Goal: Contribute content: Contribute content

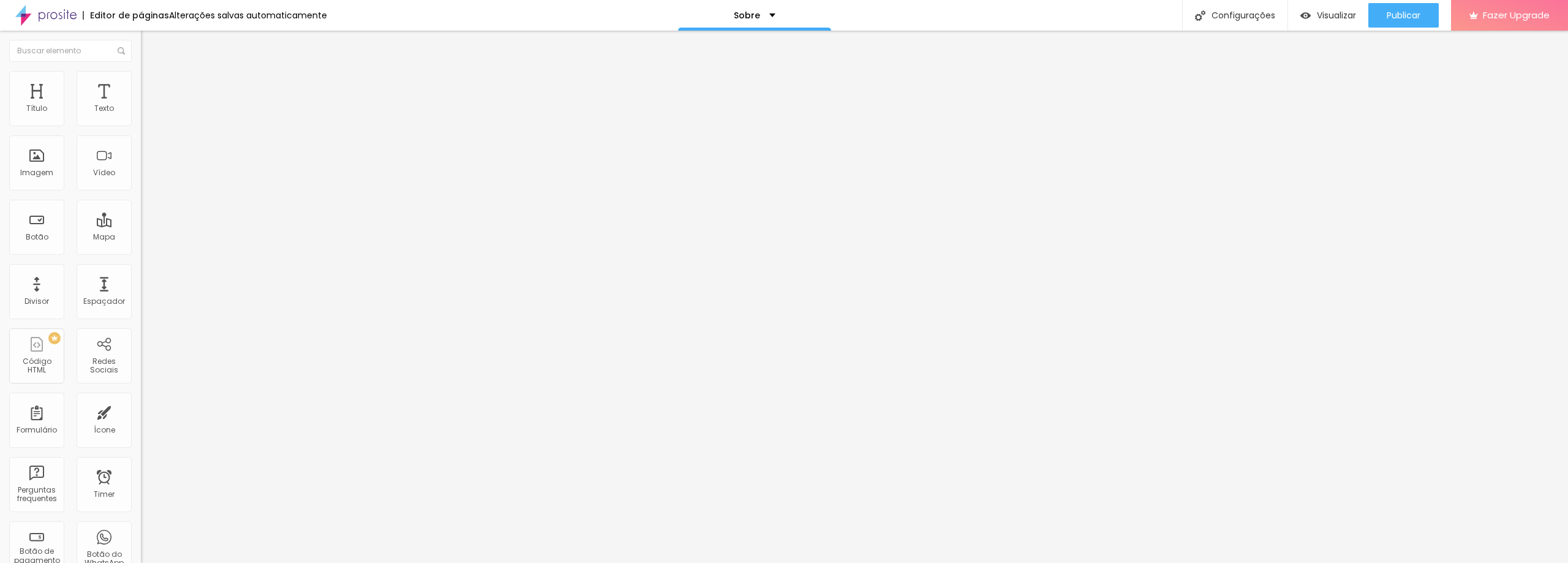
click at [141, 105] on span "Trocar imagem" at bounding box center [174, 100] width 67 height 10
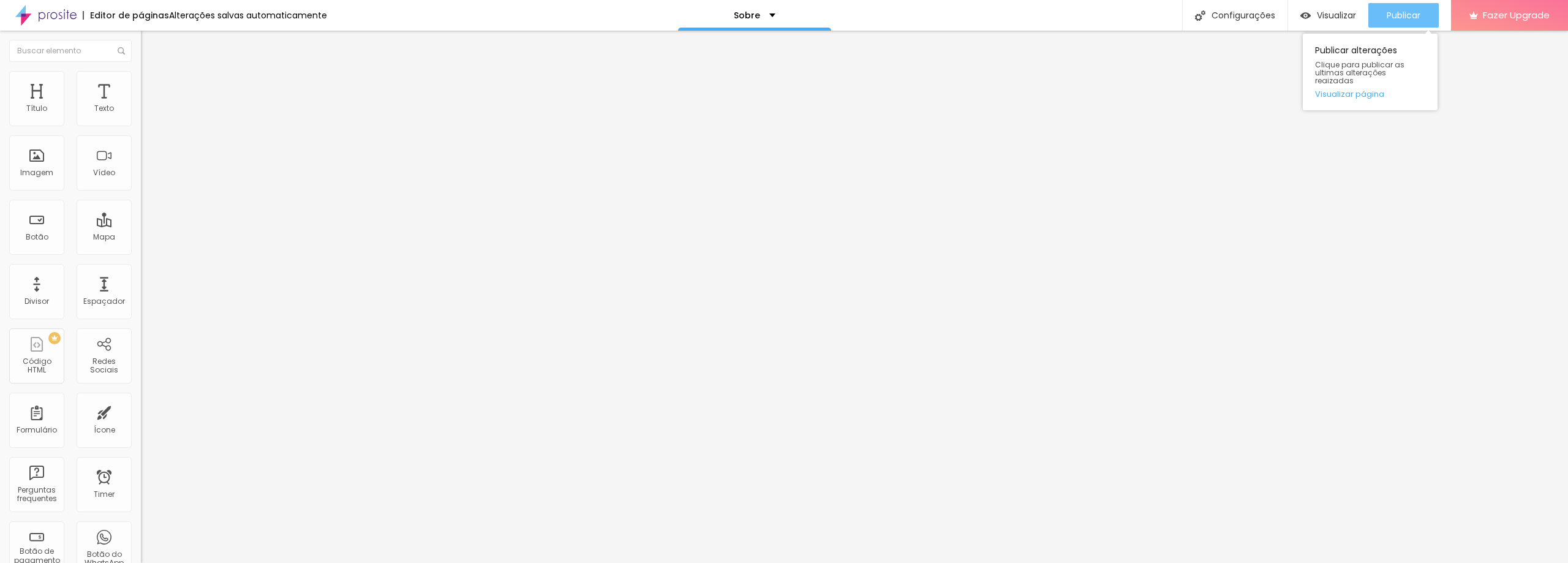
click at [1410, 19] on span "Publicar" at bounding box center [1404, 15] width 34 height 10
click at [47, 173] on div "Imagem" at bounding box center [36, 173] width 33 height 8
click at [141, 105] on span "Trocar imagem" at bounding box center [174, 100] width 67 height 10
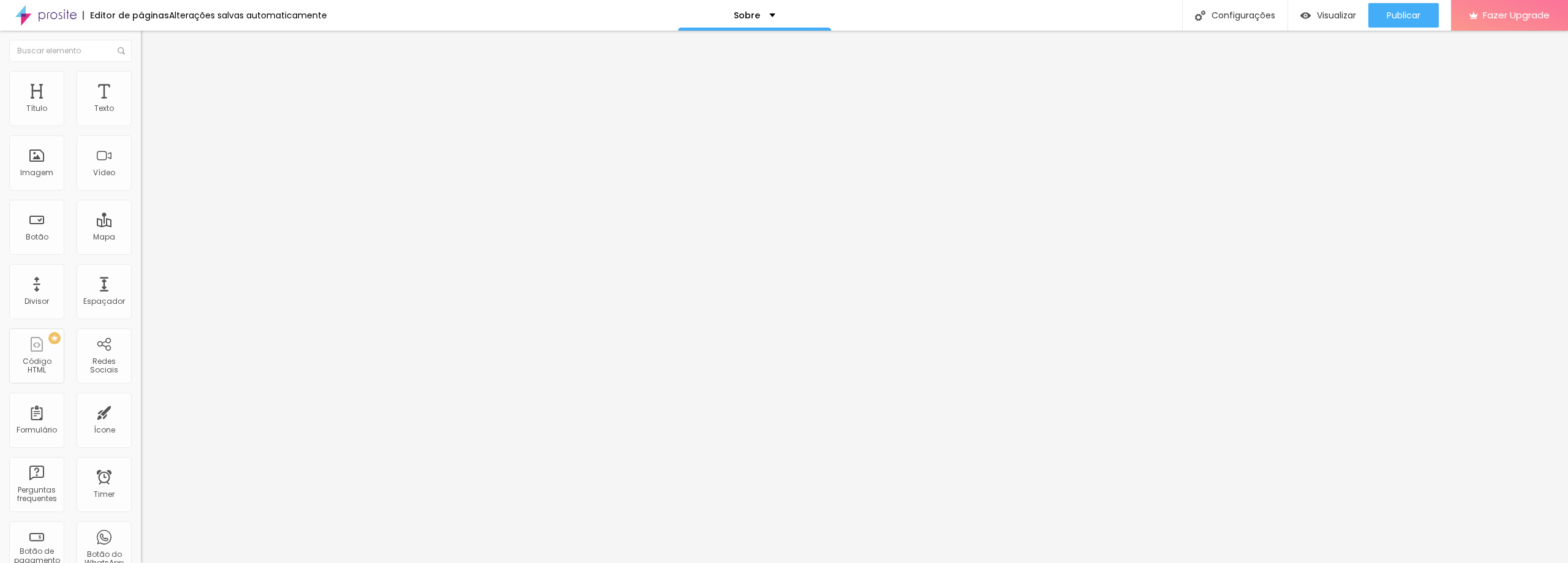
click at [291, 562] on div "Subindo 1/1 arquivos" at bounding box center [784, 566] width 1568 height 7
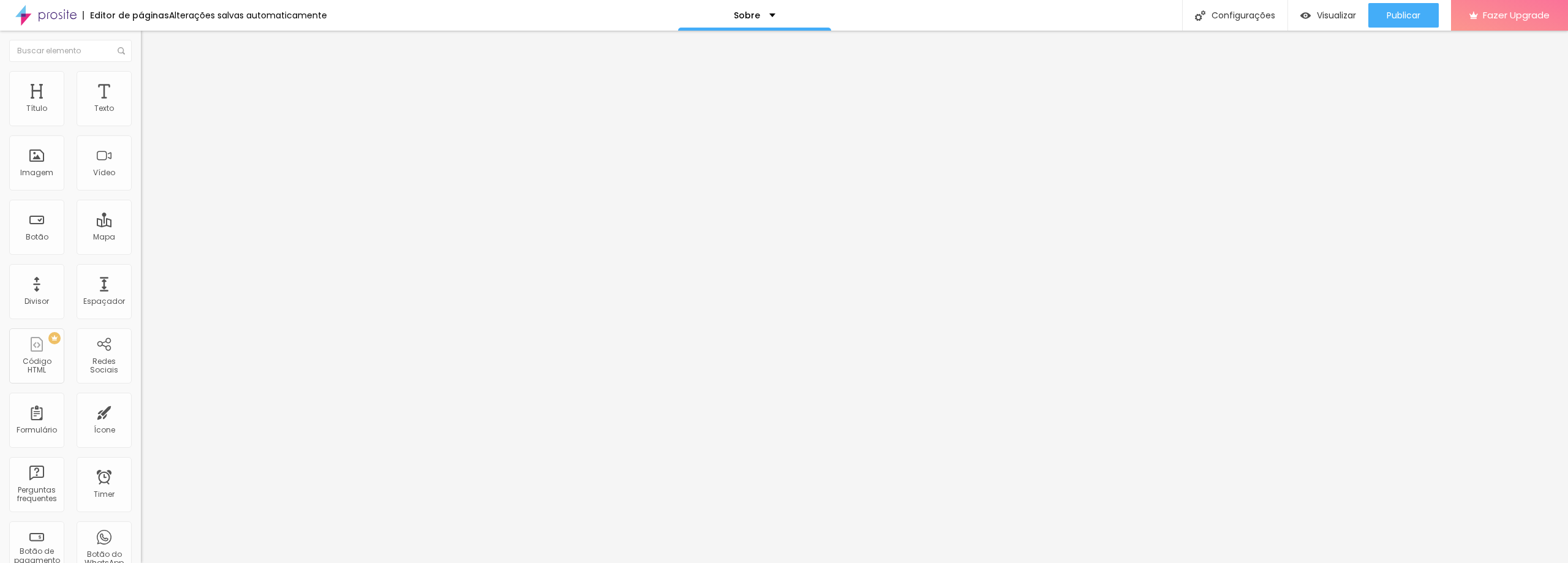
click at [43, 174] on div "Imagem" at bounding box center [36, 173] width 33 height 8
click at [150, 47] on img "button" at bounding box center [154, 44] width 10 height 10
click at [36, 164] on div "Imagem" at bounding box center [36, 163] width 55 height 55
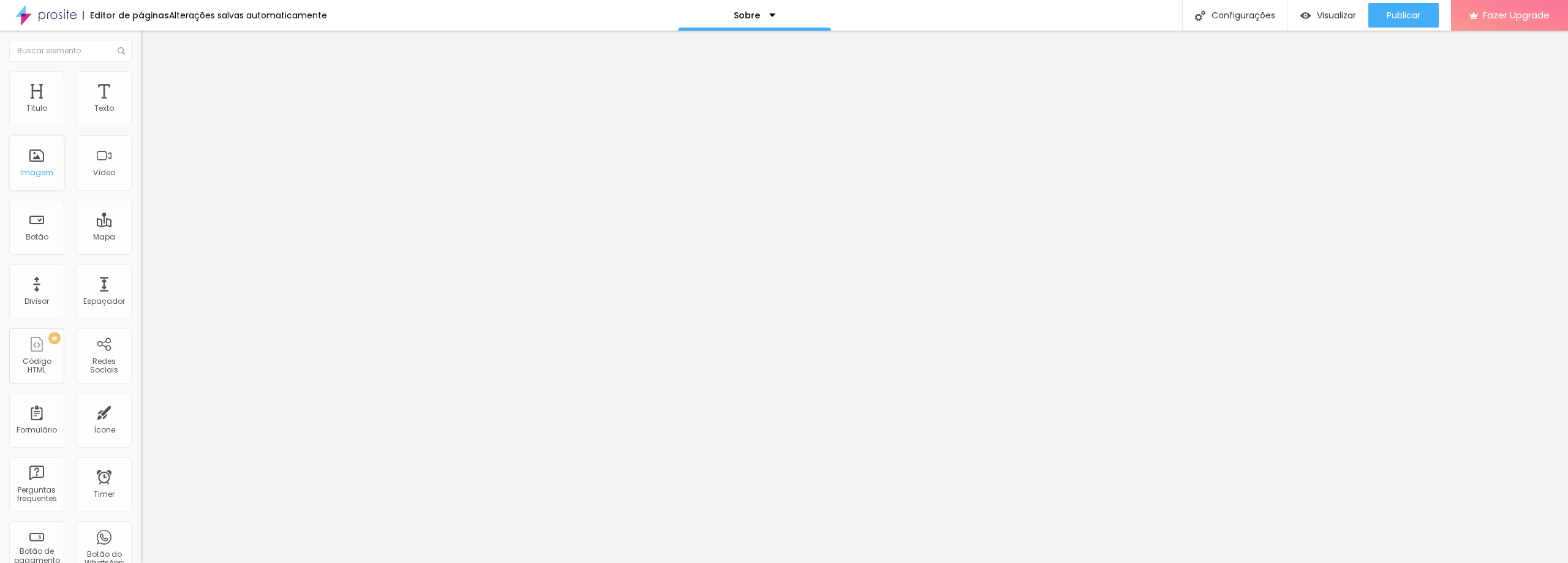
click at [36, 164] on div "Imagem" at bounding box center [36, 163] width 55 height 55
click at [36, 183] on div "Imagem" at bounding box center [36, 163] width 55 height 55
